Goal: Complete application form

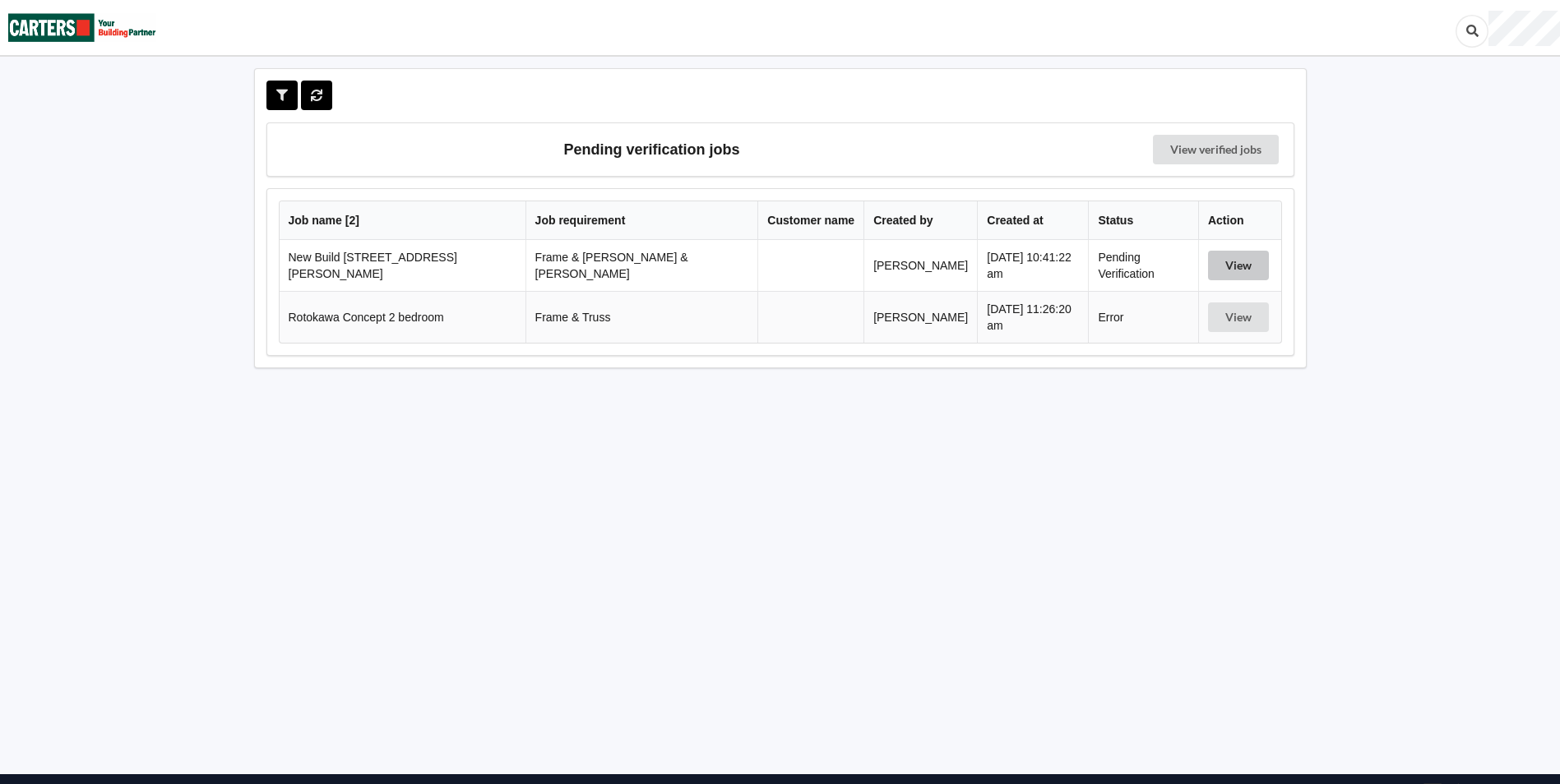
drag, startPoint x: 1229, startPoint y: 263, endPoint x: 1208, endPoint y: 317, distance: 57.9
click at [1229, 263] on button "View" at bounding box center [1239, 266] width 61 height 30
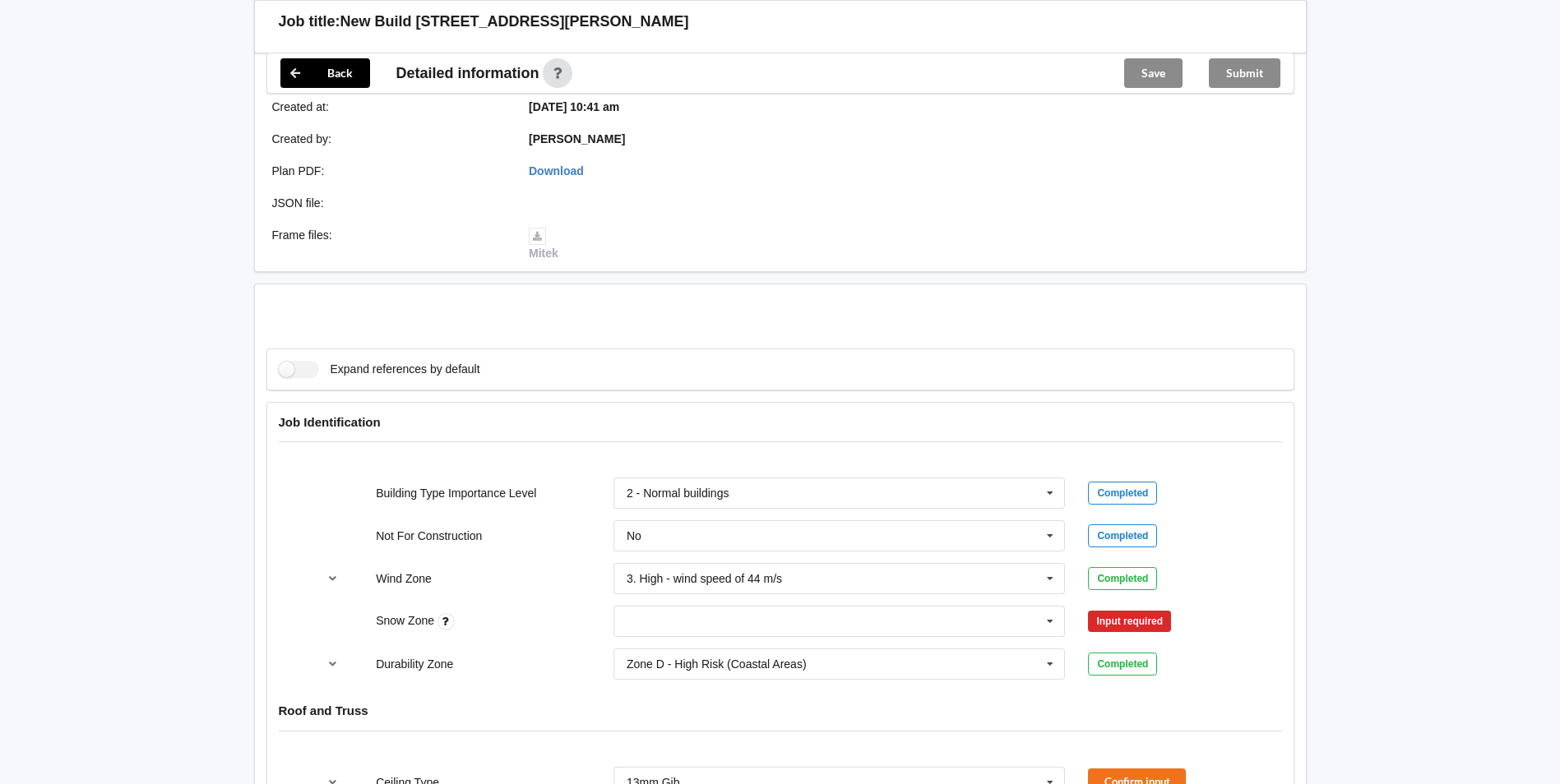
scroll to position [657, 0]
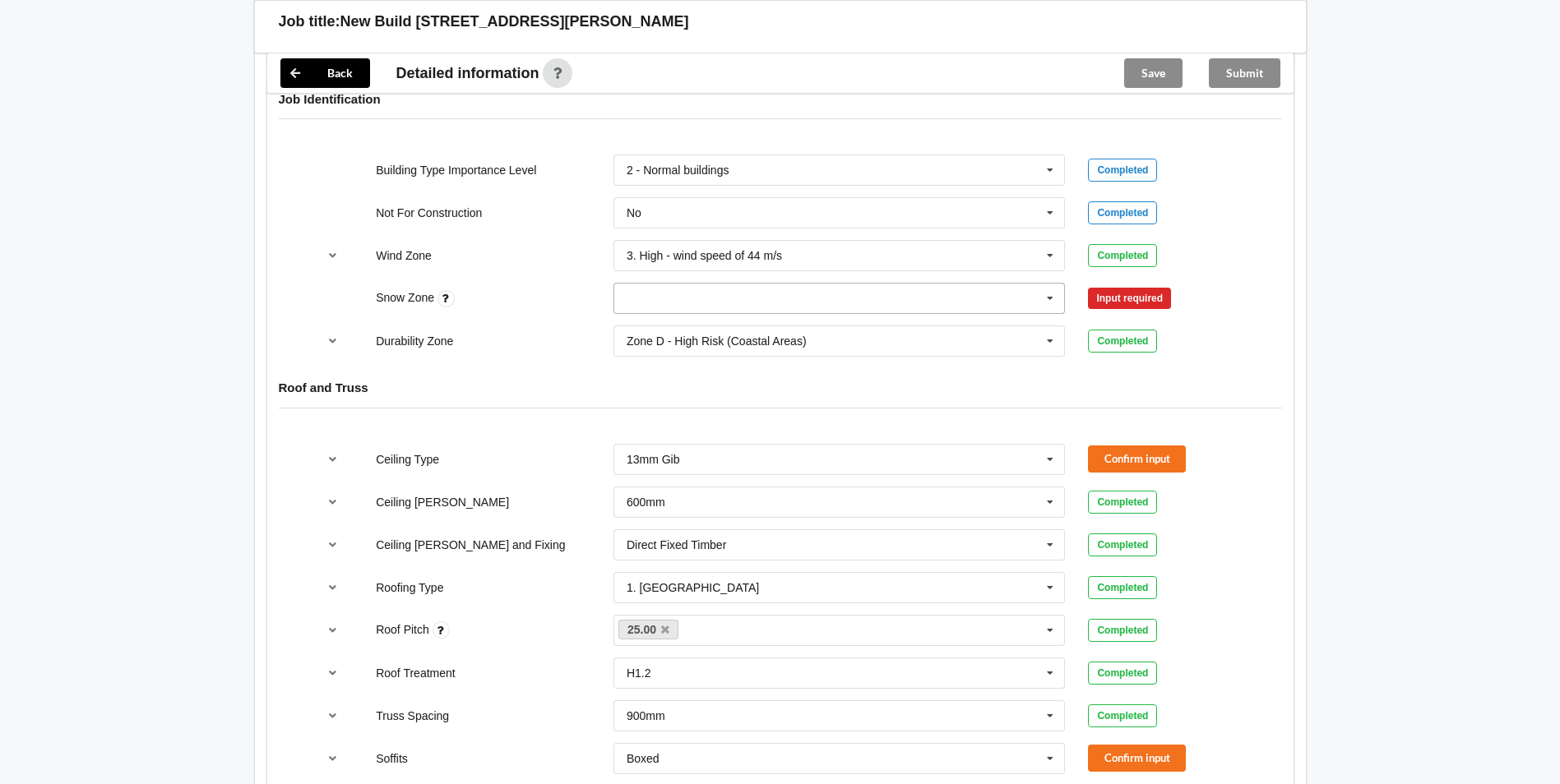
click at [1055, 284] on icon at bounding box center [1050, 299] width 25 height 31
click at [642, 284] on input "text" at bounding box center [841, 299] width 451 height 30
click at [639, 322] on span "N0" at bounding box center [634, 328] width 15 height 13
click at [1131, 285] on button "Confirm input" at bounding box center [1137, 298] width 98 height 27
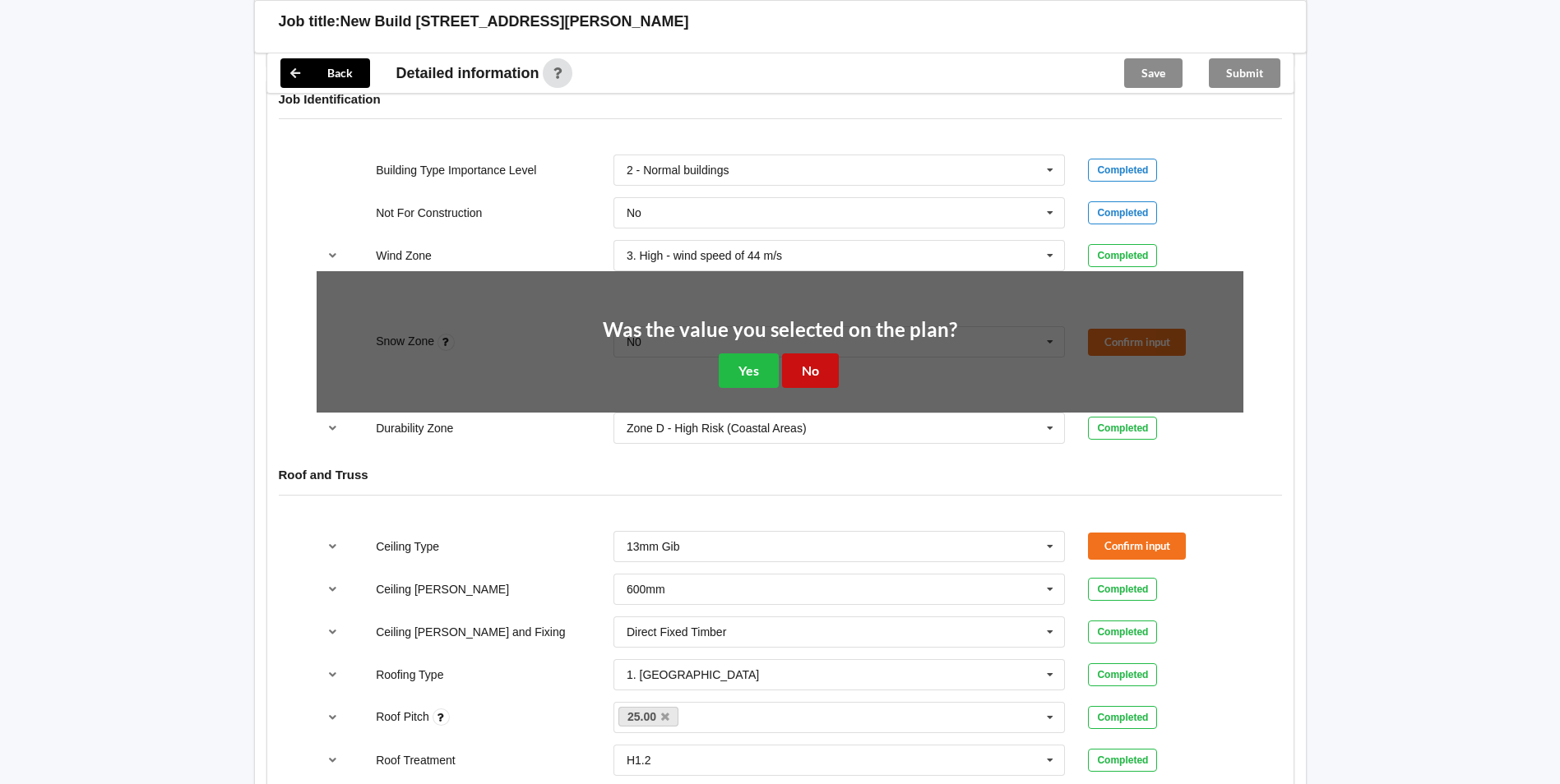
click at [814, 353] on button "No" at bounding box center [810, 370] width 56 height 34
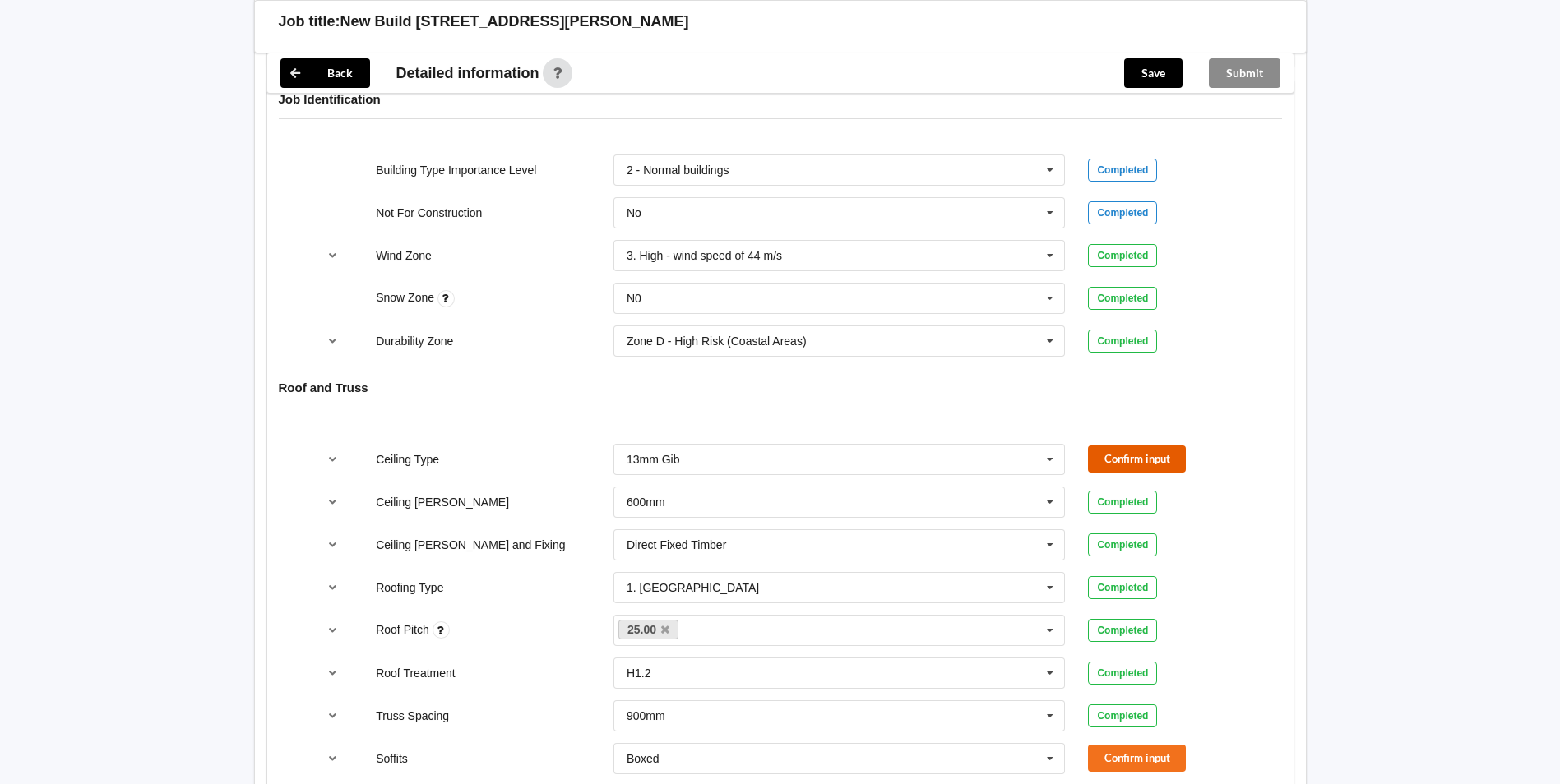
click at [1136, 446] on button "Confirm input" at bounding box center [1137, 459] width 98 height 27
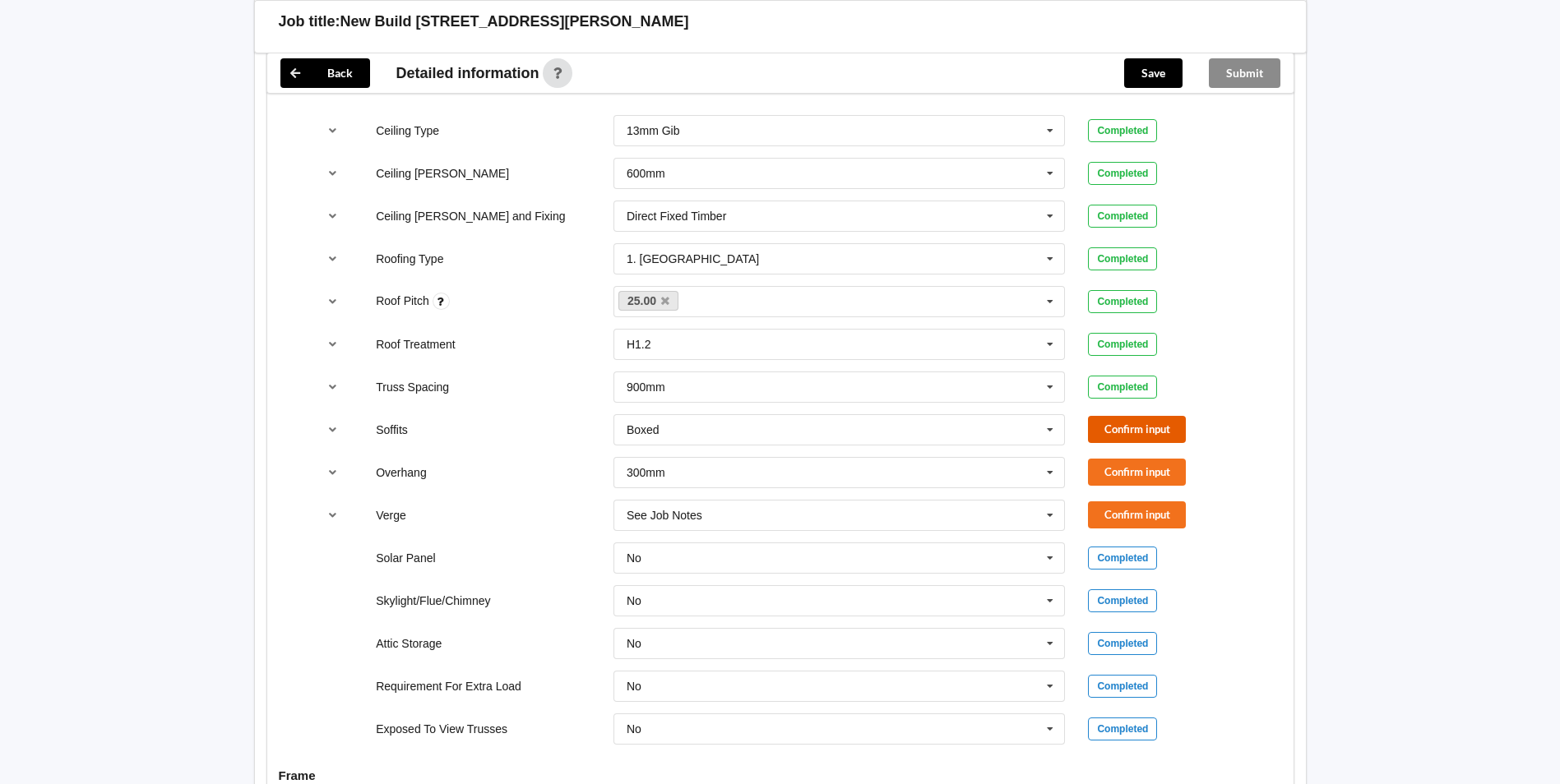
click at [1123, 416] on button "Confirm input" at bounding box center [1137, 429] width 98 height 27
click at [1129, 459] on button "Confirm input" at bounding box center [1137, 472] width 98 height 27
click at [1124, 501] on button "Confirm input" at bounding box center [1137, 514] width 98 height 27
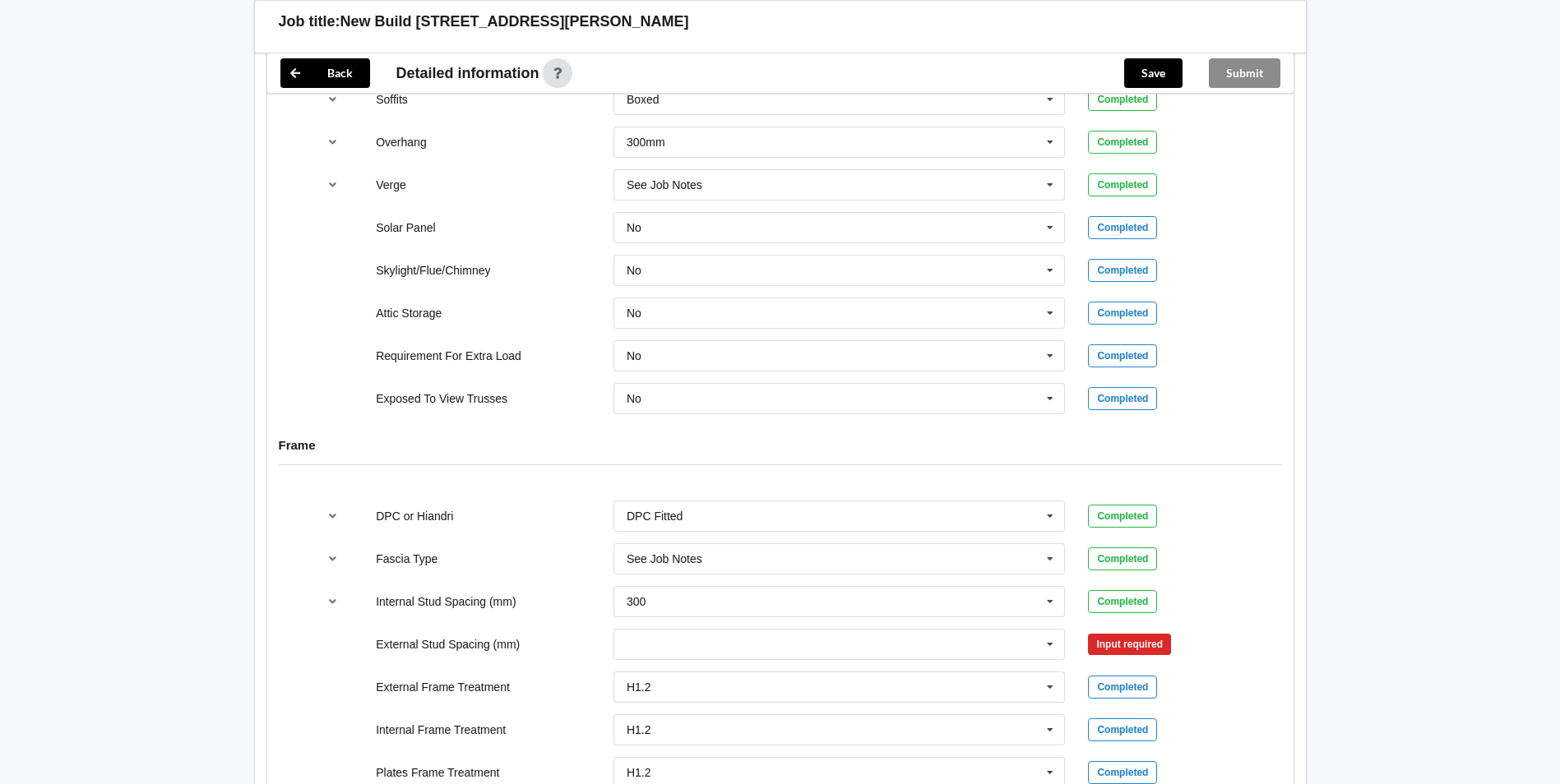
scroll to position [1479, 0]
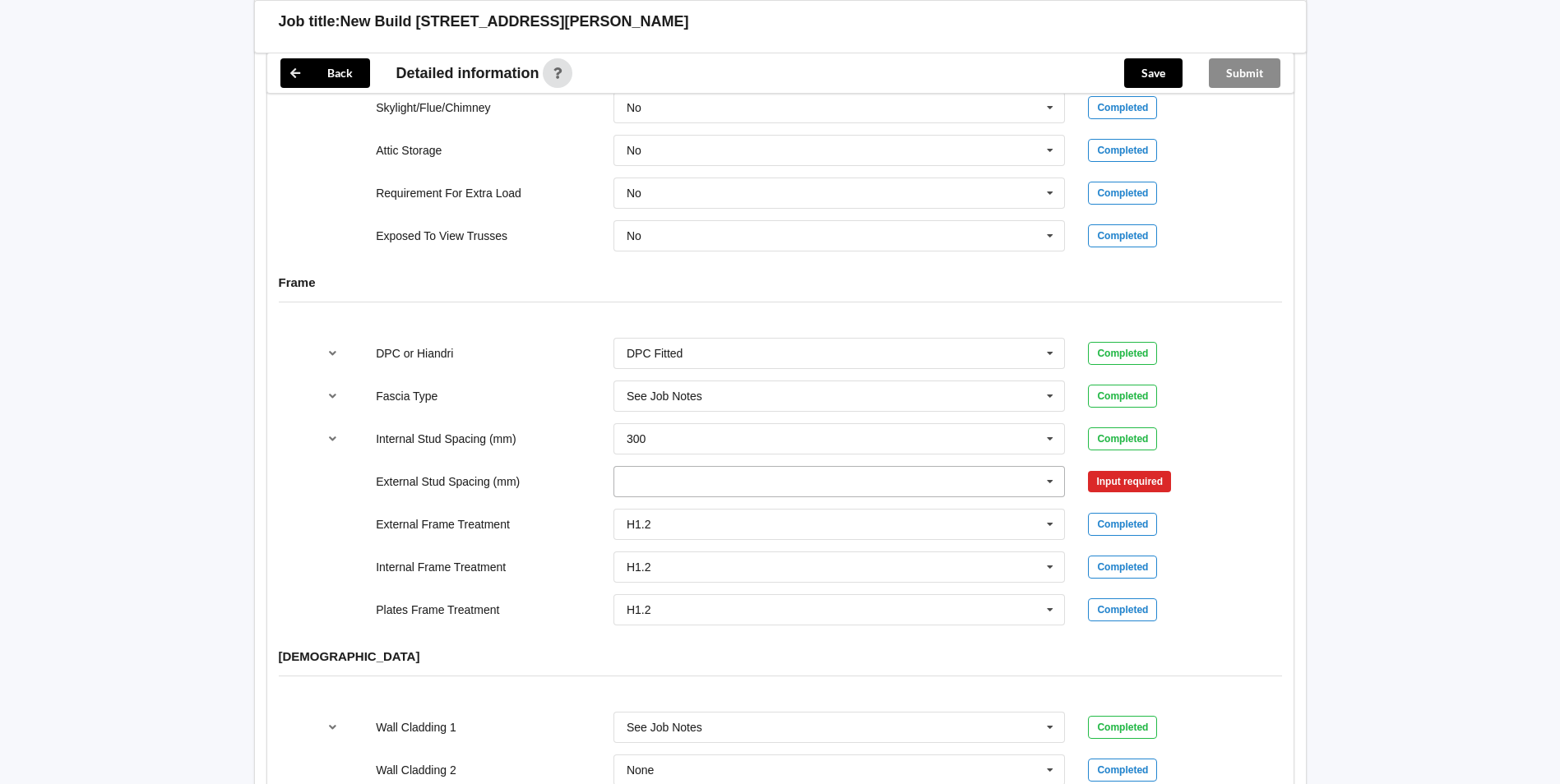
click at [719, 467] on input "text" at bounding box center [841, 481] width 451 height 30
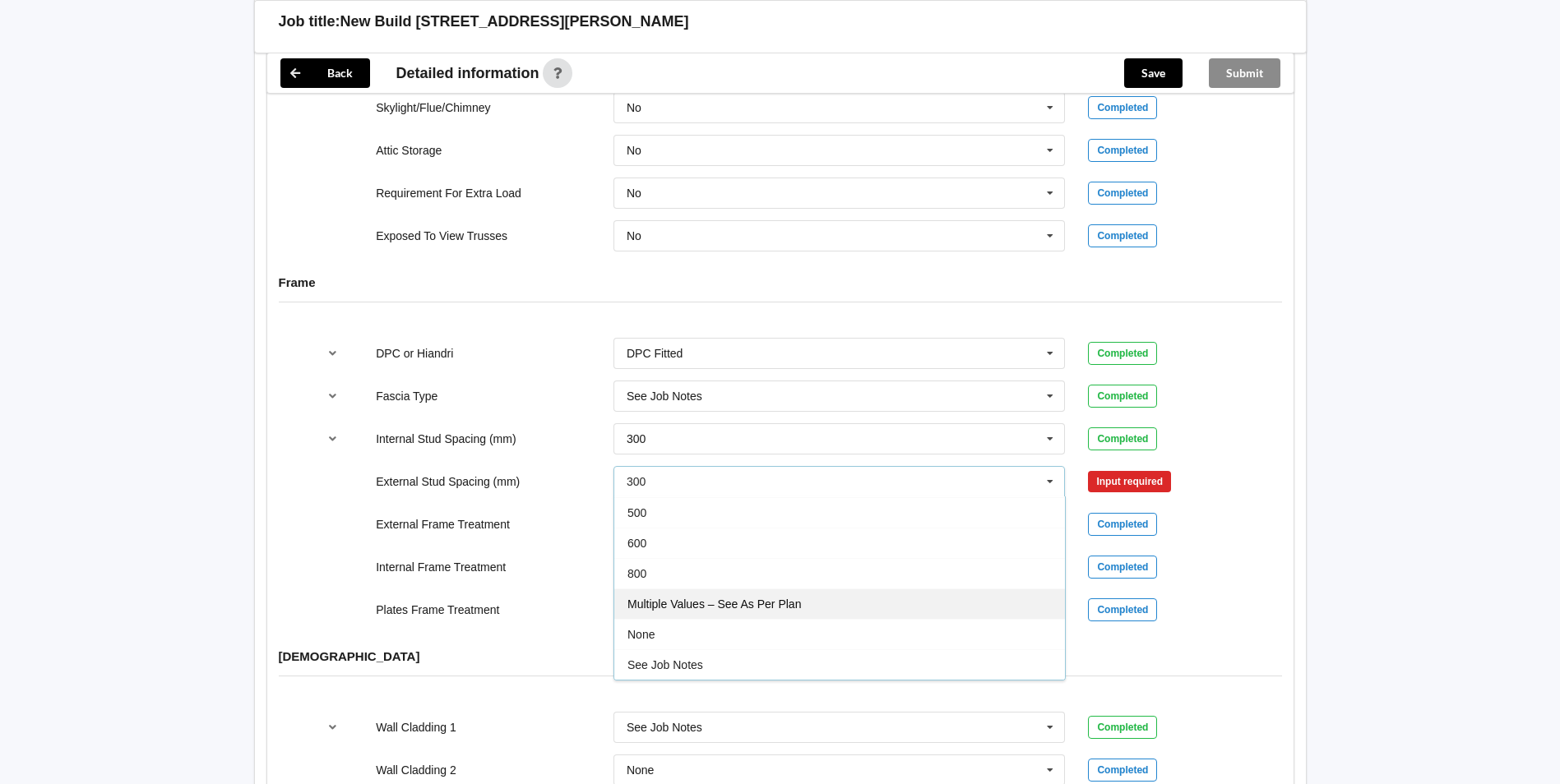
click at [668, 597] on span "Multiple Values – See As Per Plan" at bounding box center [713, 603] width 173 height 13
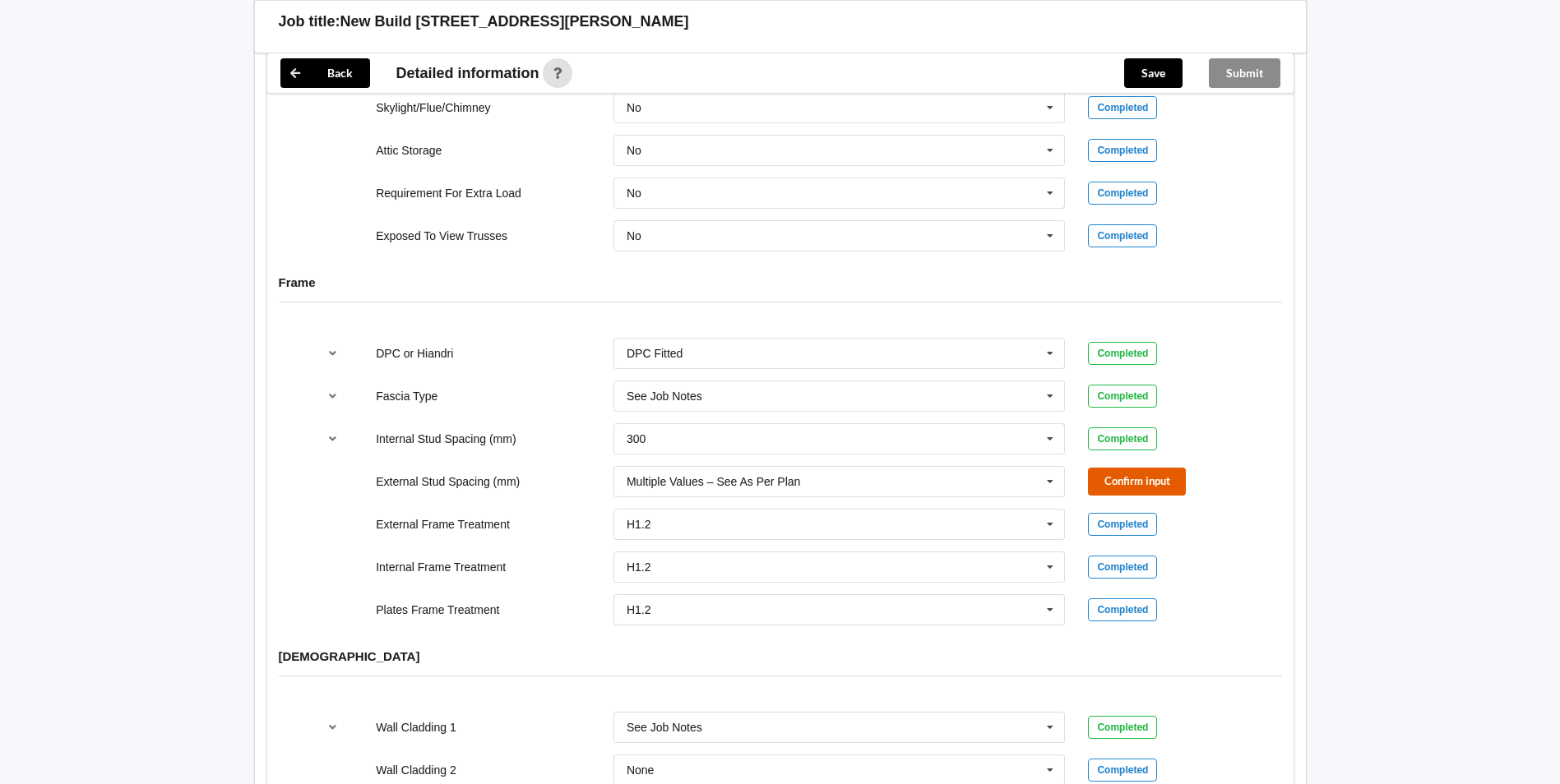
click at [1121, 468] on button "Confirm input" at bounding box center [1137, 480] width 98 height 27
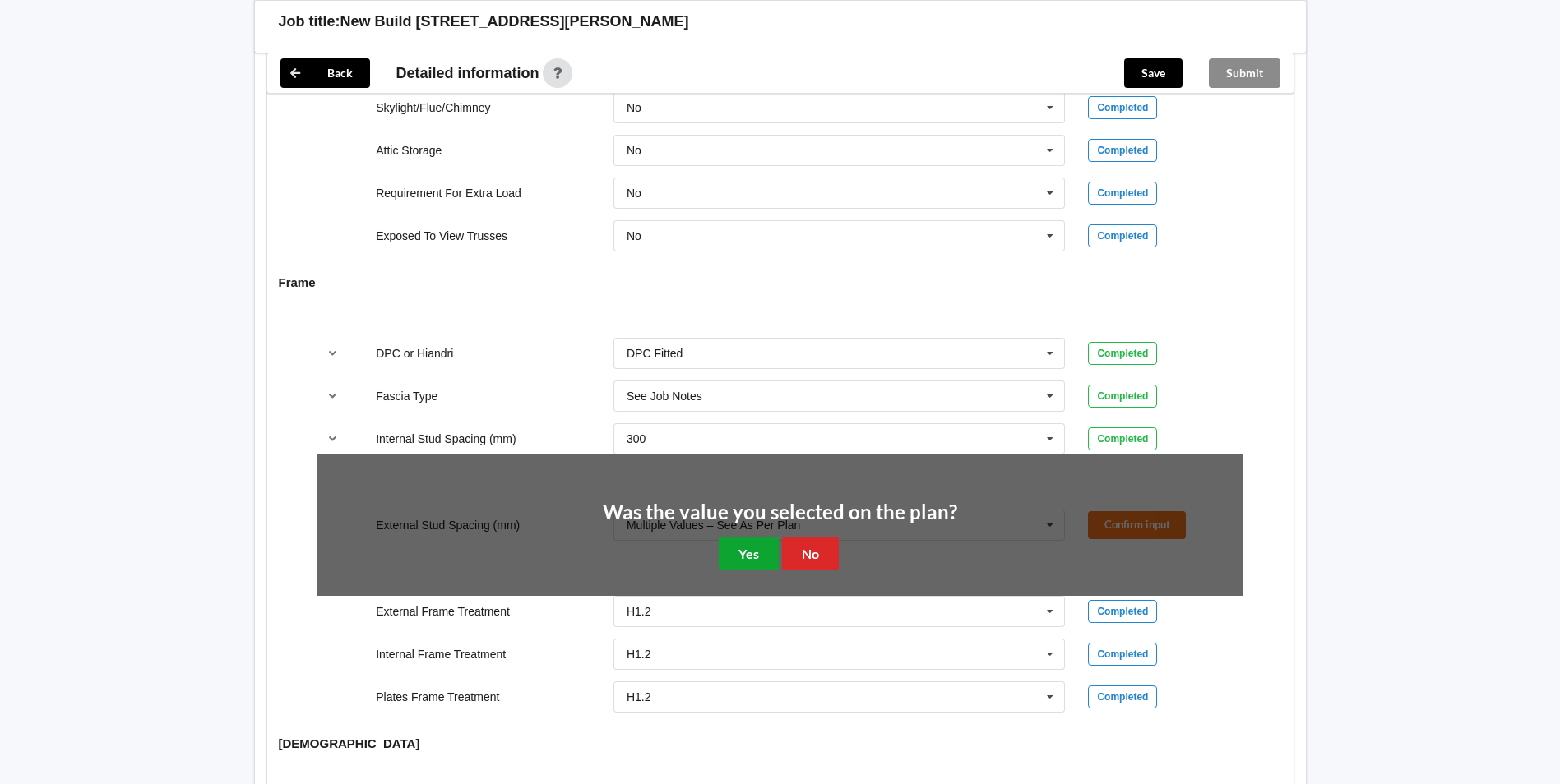
click at [751, 543] on button "Yes" at bounding box center [749, 554] width 60 height 34
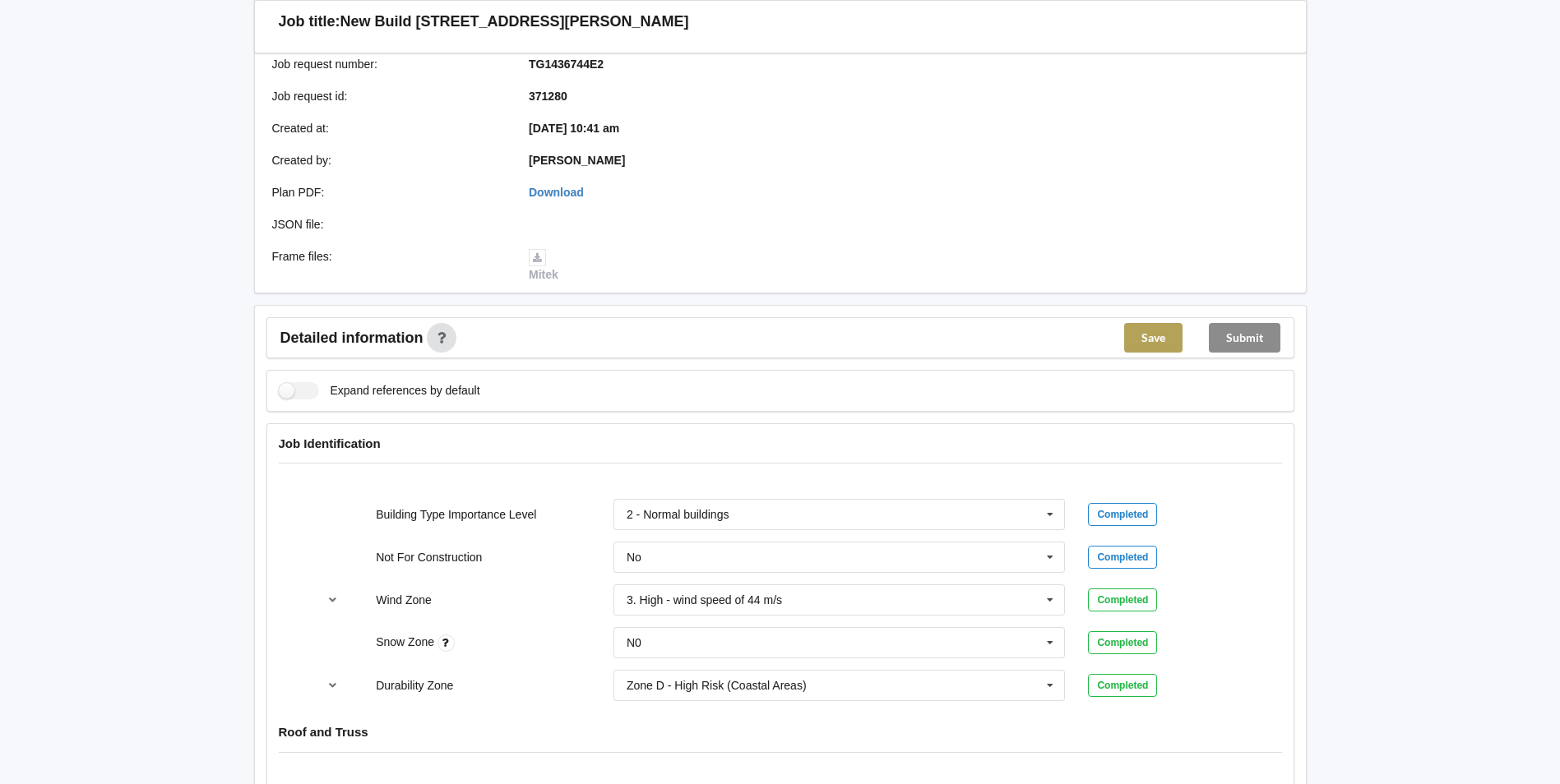
scroll to position [99, 0]
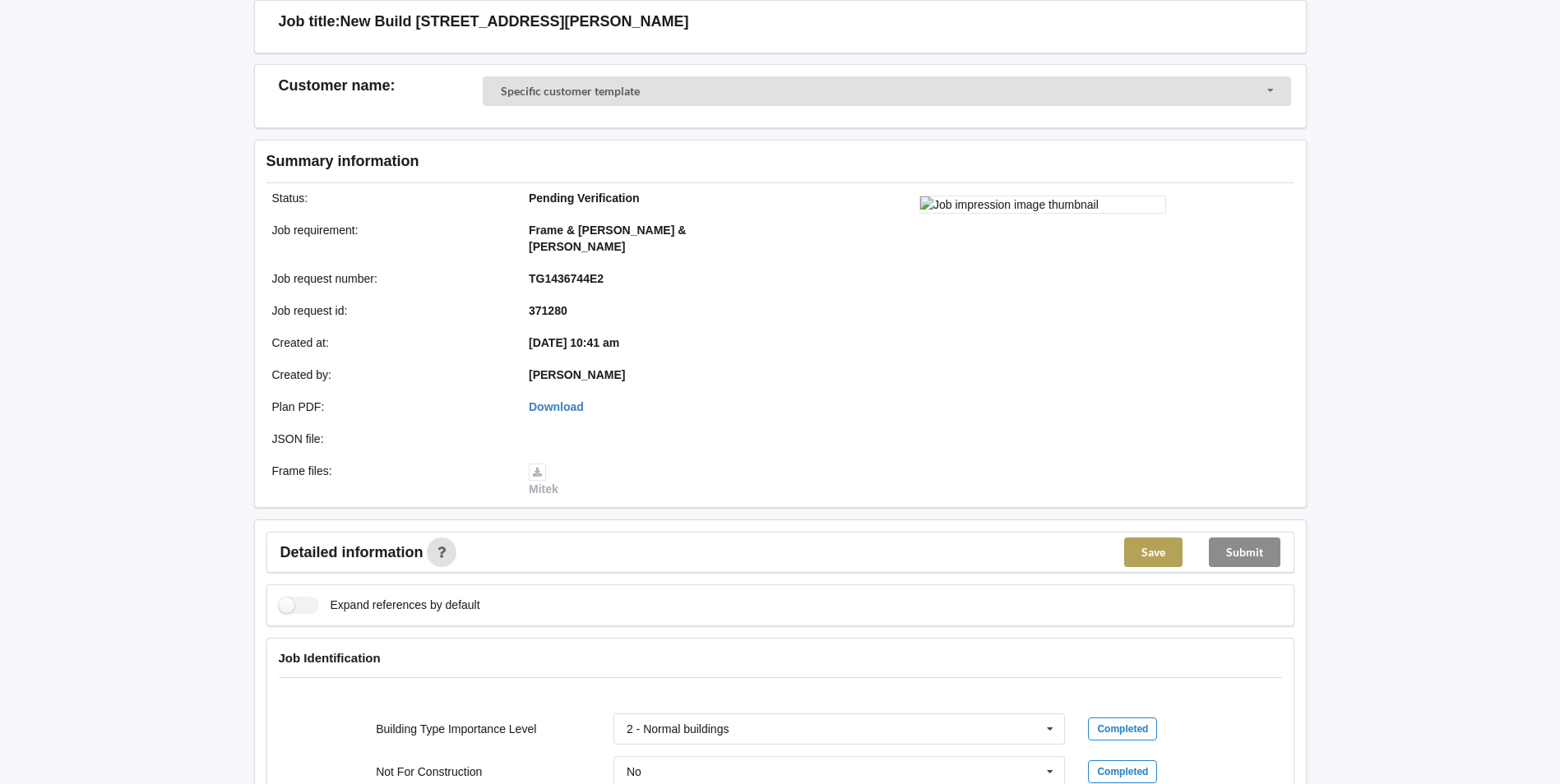
click at [1143, 539] on button "Save" at bounding box center [1152, 553] width 58 height 30
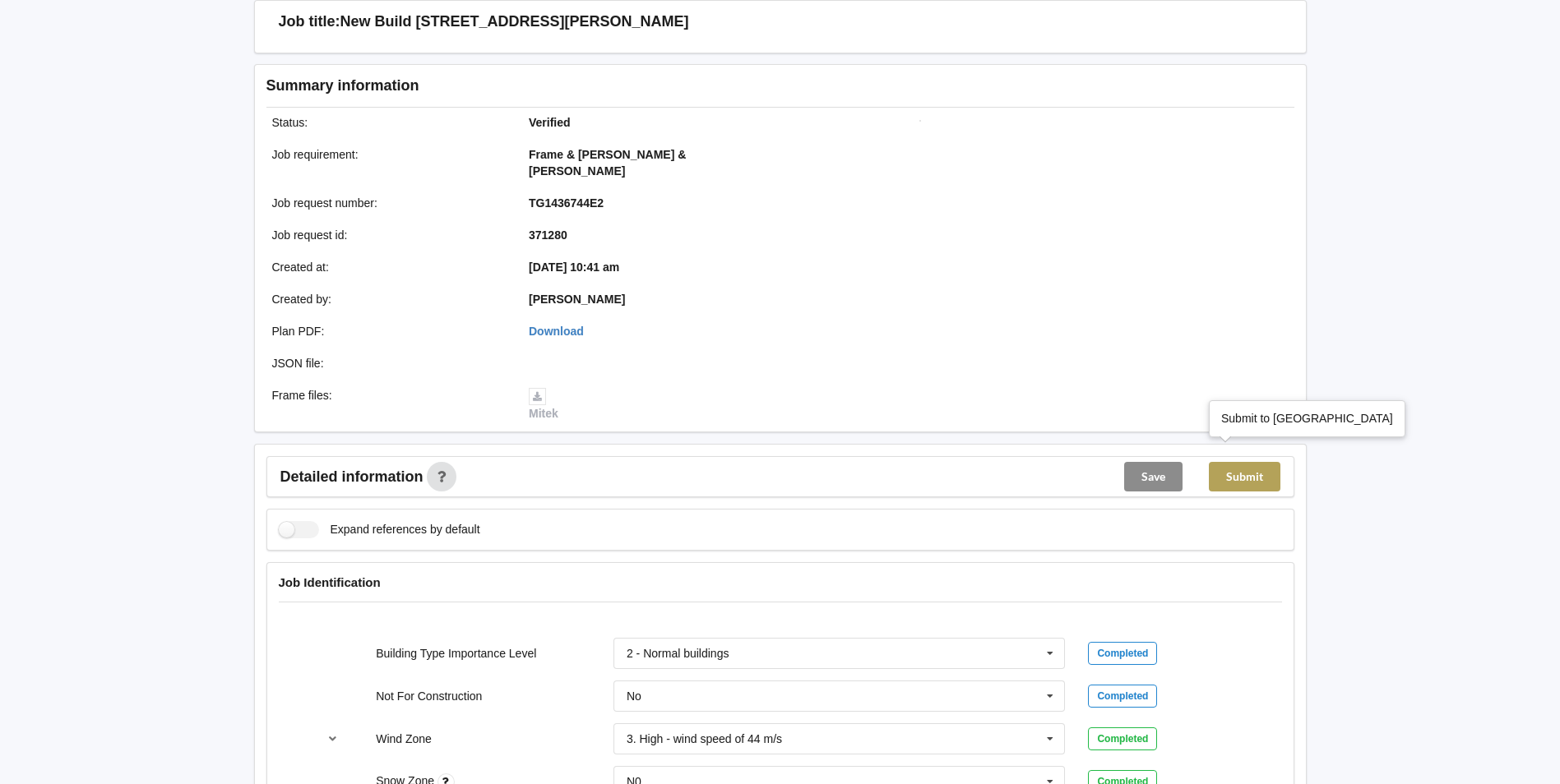
click at [1239, 463] on button "Submit" at bounding box center [1244, 477] width 71 height 30
